Goal: Transaction & Acquisition: Purchase product/service

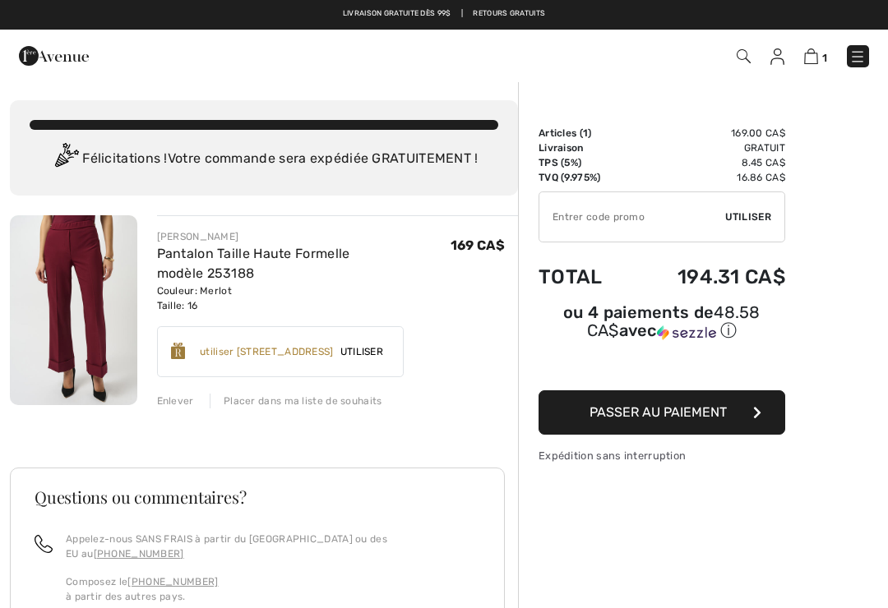
click at [192, 340] on div at bounding box center [186, 351] width 30 height 23
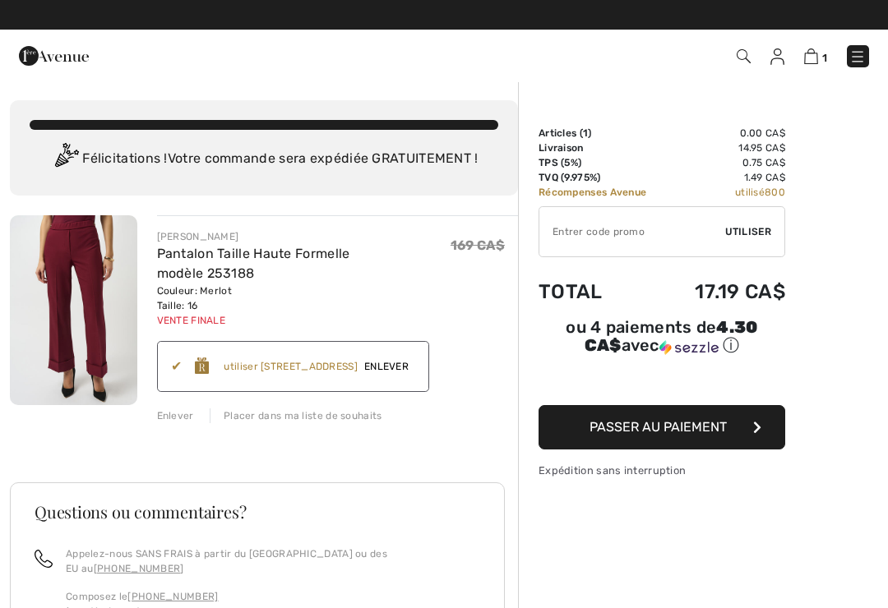
click at [727, 426] on button "Passer au paiement" at bounding box center [661, 427] width 247 height 44
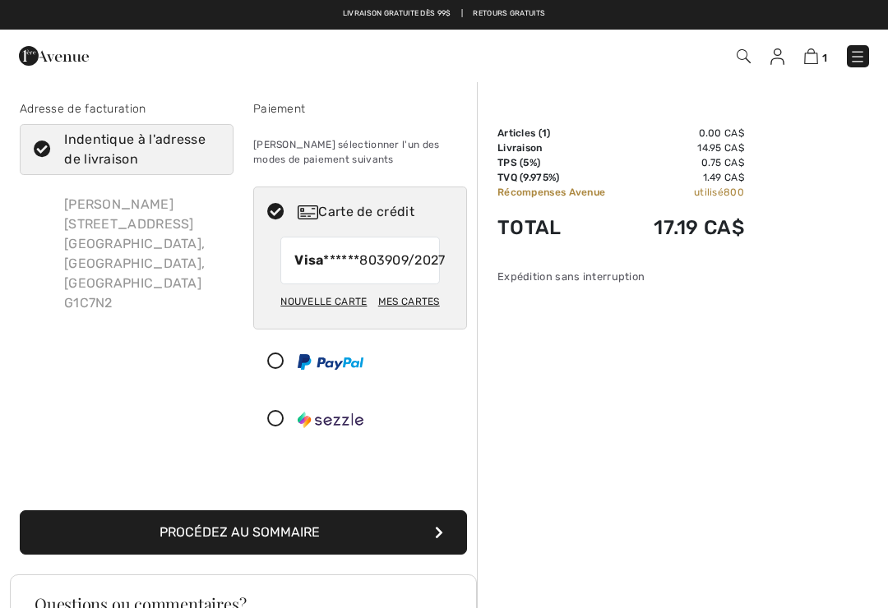
click at [55, 548] on button "Procédez au sommaire" at bounding box center [243, 532] width 447 height 44
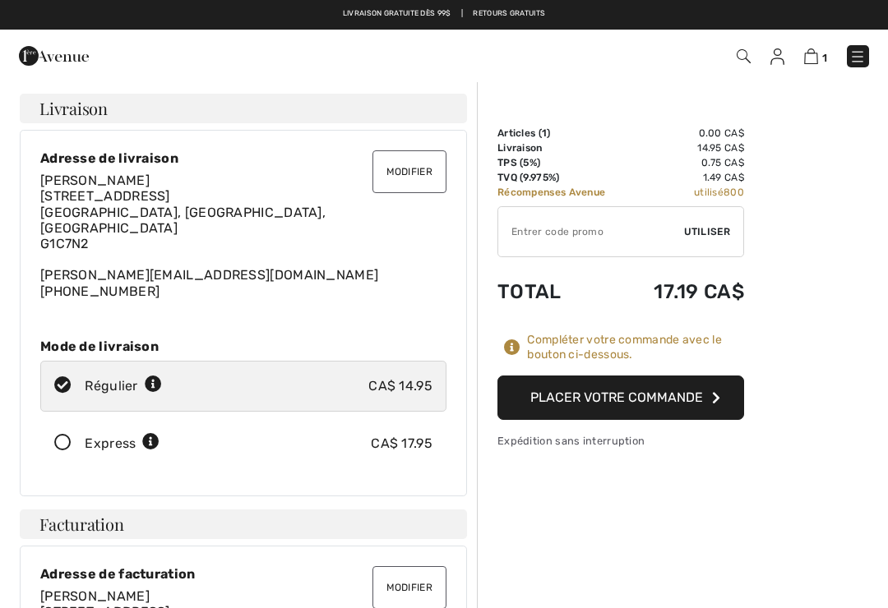
click at [703, 396] on button "Placer votre commande" at bounding box center [620, 398] width 247 height 44
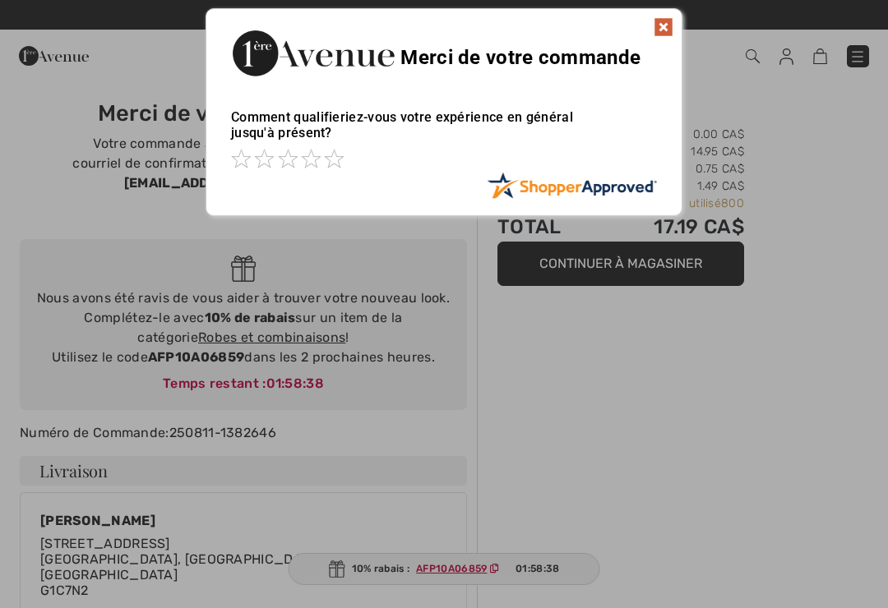
click at [668, 21] on img at bounding box center [663, 27] width 20 height 20
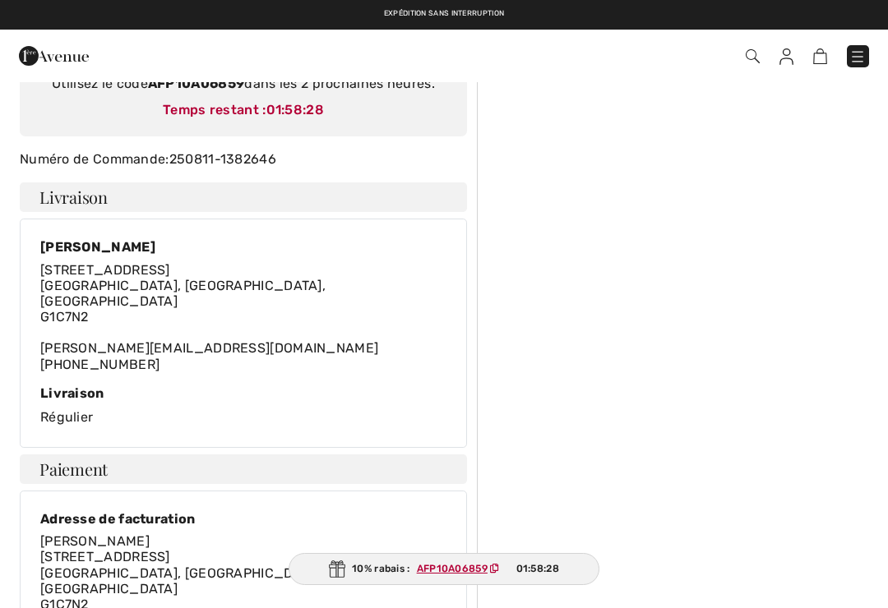
scroll to position [270, 0]
